Goal: Obtain resource: Obtain resource

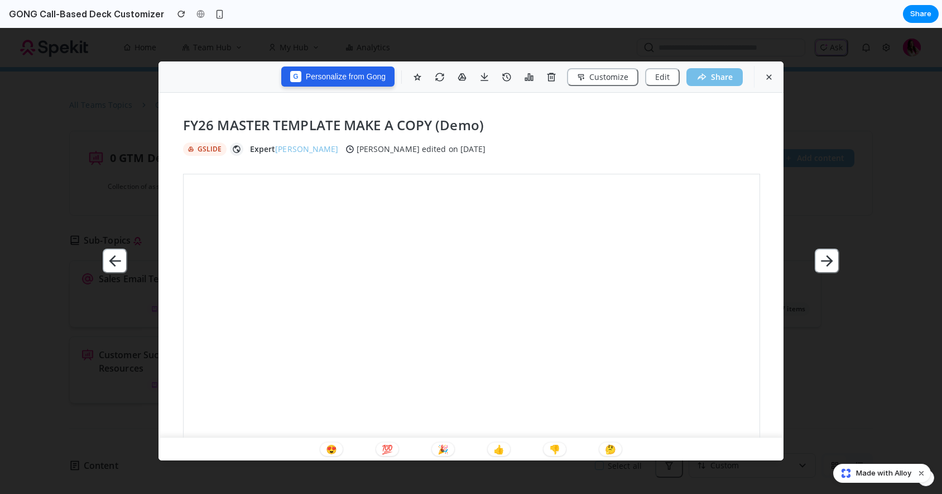
click at [362, 75] on button "G Personalize from Gong" at bounding box center [337, 76] width 113 height 20
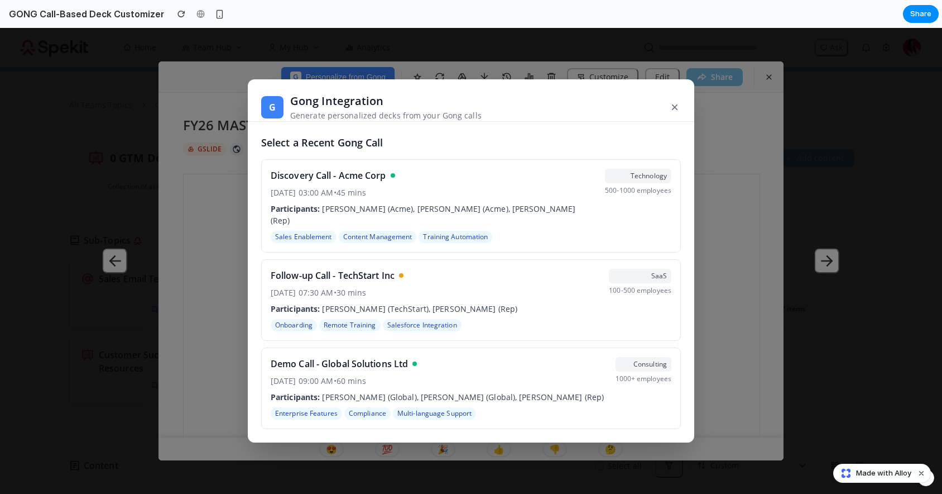
click at [675, 111] on button "×" at bounding box center [675, 107] width 12 height 20
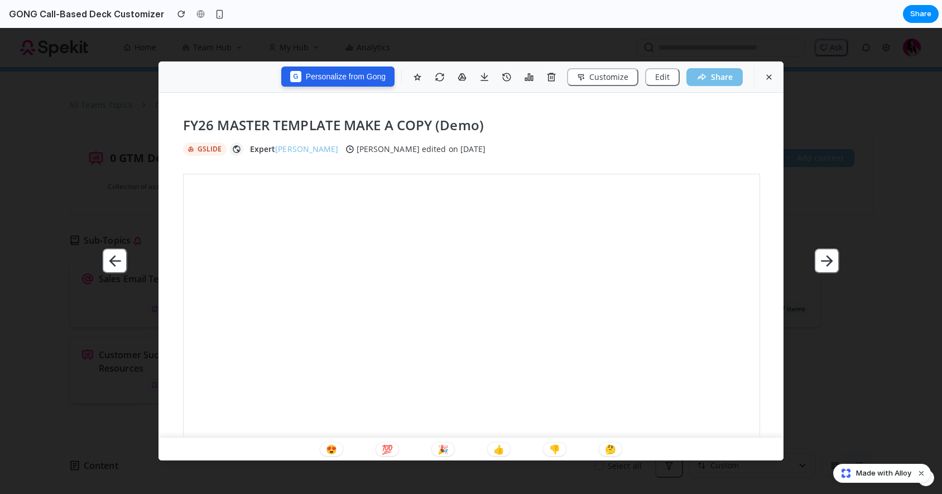
click at [346, 77] on button "G Personalize from Gong" at bounding box center [337, 76] width 113 height 20
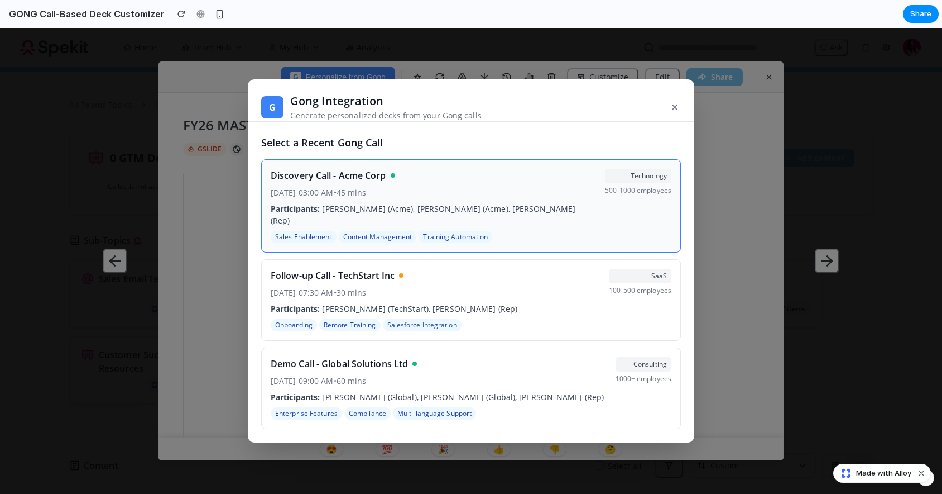
click at [355, 180] on h4 "Discovery Call - Acme Corp" at bounding box center [329, 175] width 116 height 13
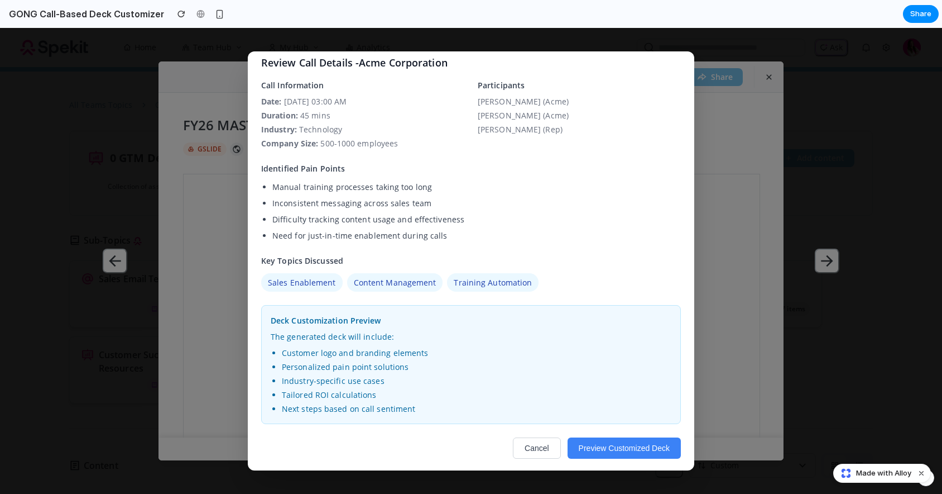
scroll to position [74, 0]
click at [605, 448] on button "Preview Customized Deck" at bounding box center [624, 446] width 113 height 21
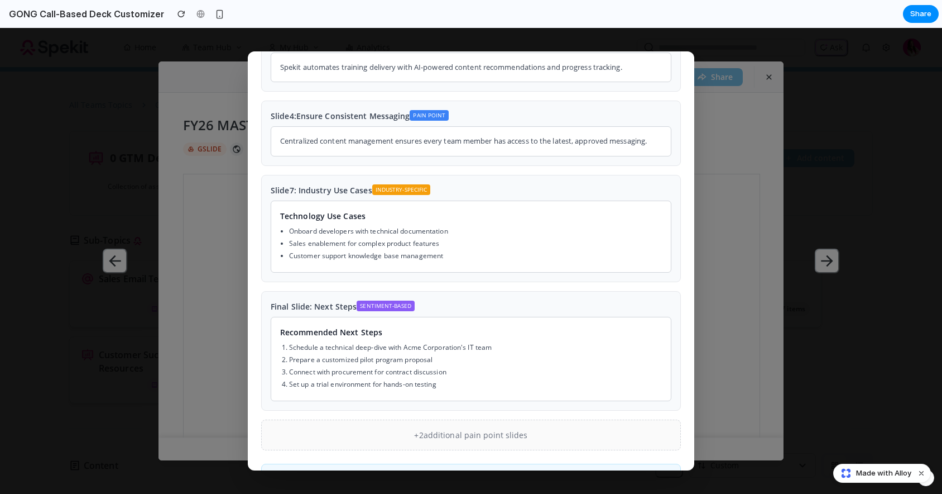
scroll to position [444, 0]
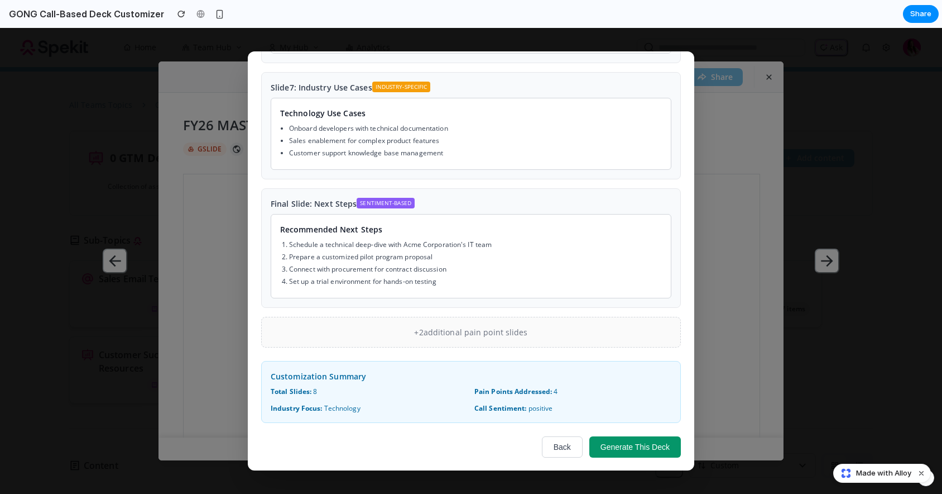
click at [616, 439] on button "Generate This Deck" at bounding box center [636, 446] width 92 height 21
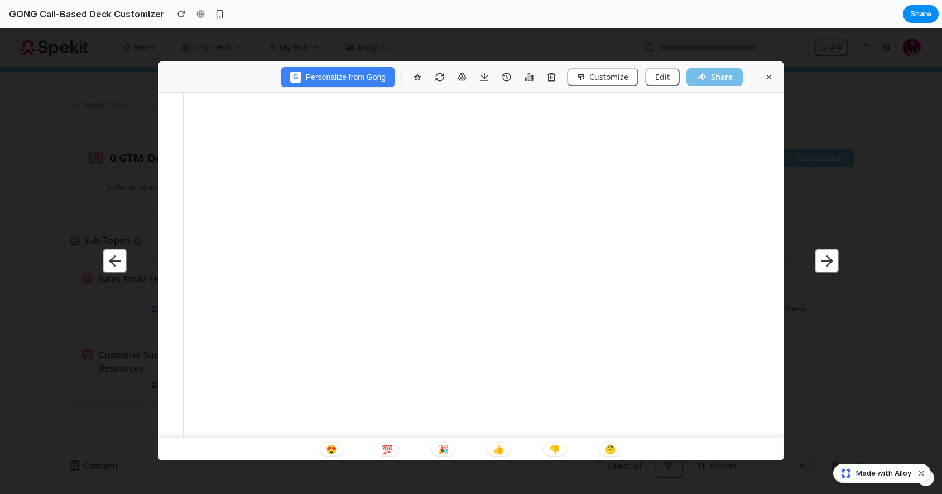
scroll to position [0, 0]
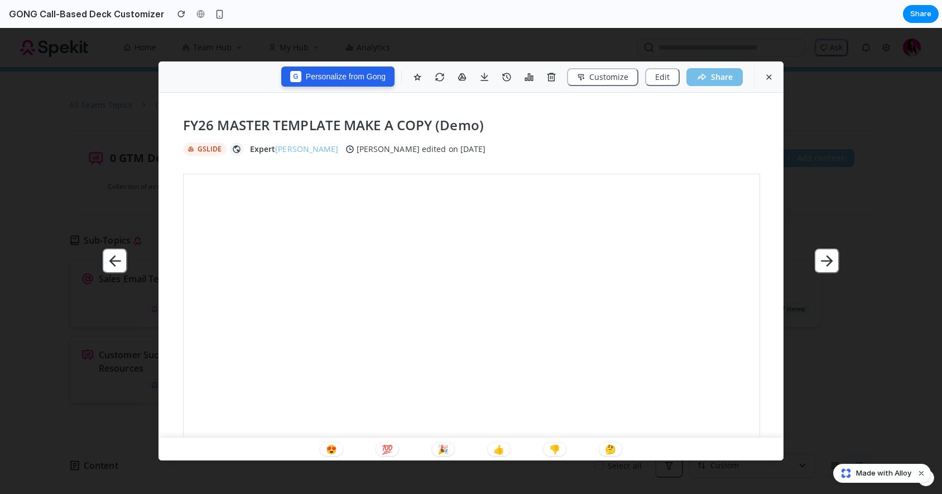
click at [375, 80] on button "G Personalize from Gong" at bounding box center [337, 76] width 113 height 20
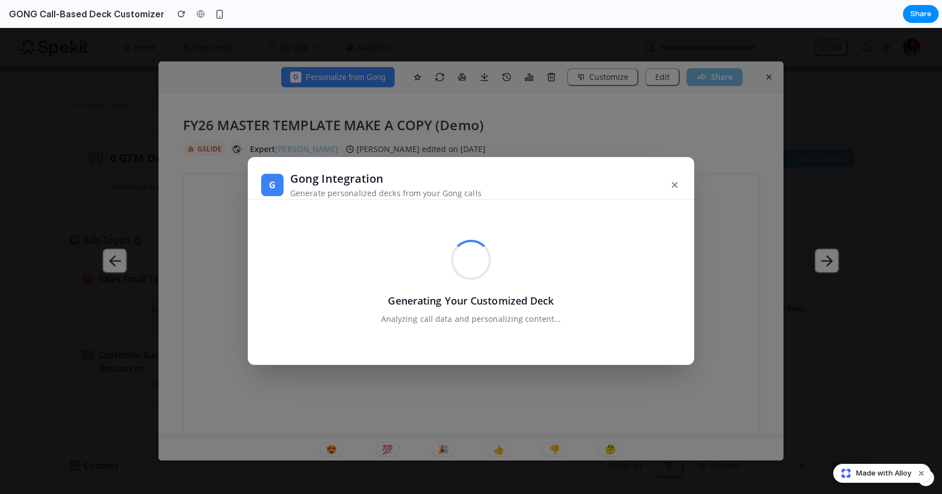
click at [630, 257] on div "Generating Your Customized Deck Analyzing call data and personalizing content..." at bounding box center [471, 282] width 420 height 138
